Goal: Task Accomplishment & Management: Use online tool/utility

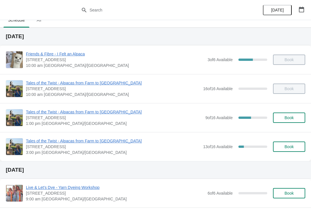
scroll to position [13, 0]
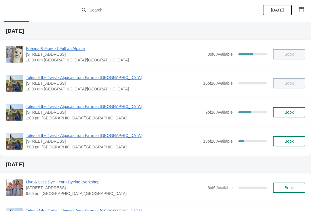
click at [89, 105] on span "Tales of the Twist - Alpacas from Farm to [GEOGRAPHIC_DATA]" at bounding box center [114, 107] width 176 height 6
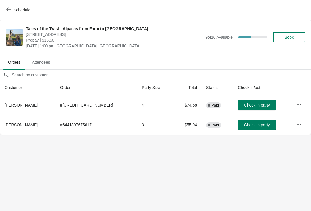
click at [32, 61] on span "Attendees" at bounding box center [40, 62] width 27 height 10
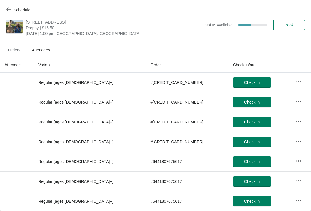
scroll to position [12, 0]
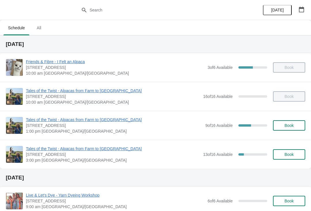
click at [64, 121] on span "Tales of the Twist - Alpacas from Farm to [GEOGRAPHIC_DATA]" at bounding box center [114, 120] width 176 height 6
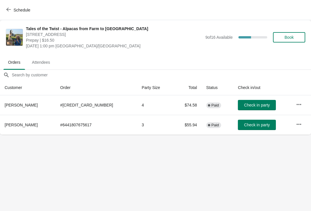
click at [249, 101] on button "Check in party" at bounding box center [257, 105] width 38 height 10
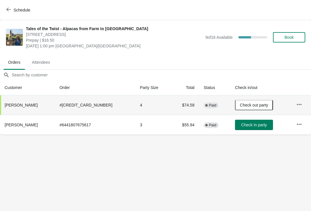
click at [253, 102] on button "Check out party" at bounding box center [254, 105] width 38 height 10
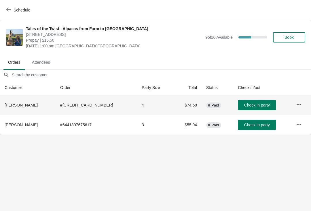
click at [245, 110] on button "Check in party" at bounding box center [257, 105] width 38 height 10
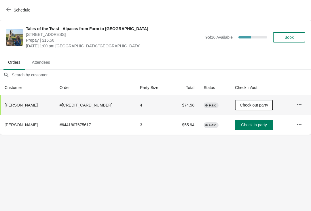
click at [45, 57] on span "Attendees" at bounding box center [40, 62] width 27 height 10
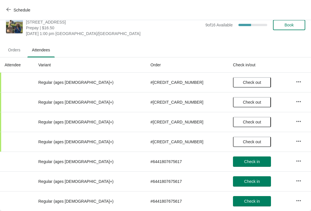
scroll to position [12, 0]
click at [20, 47] on span "Orders" at bounding box center [14, 50] width 22 height 10
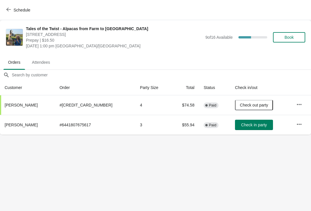
click at [296, 122] on icon "button" at bounding box center [299, 125] width 6 height 6
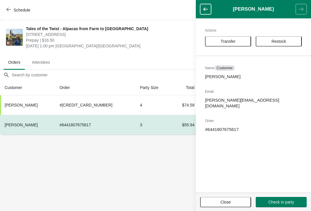
click at [218, 201] on span "Close" at bounding box center [225, 202] width 41 height 5
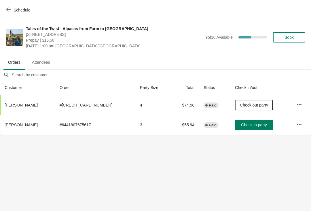
click at [10, 8] on icon "button" at bounding box center [8, 9] width 5 height 5
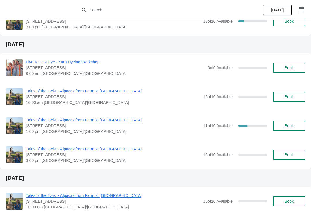
scroll to position [140, 0]
